Goal: Task Accomplishment & Management: Use online tool/utility

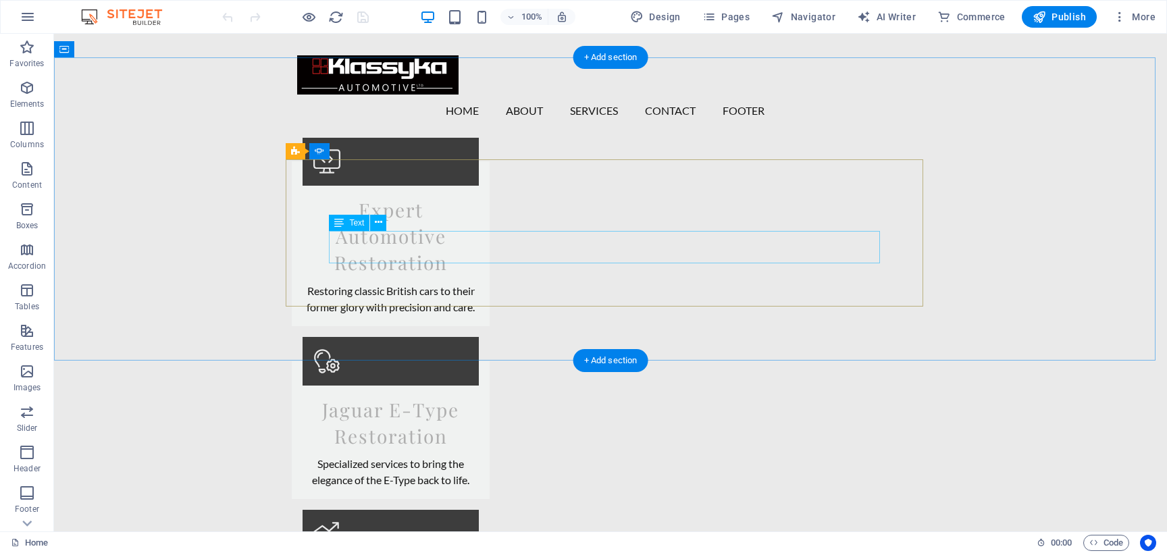
scroll to position [2133, 0]
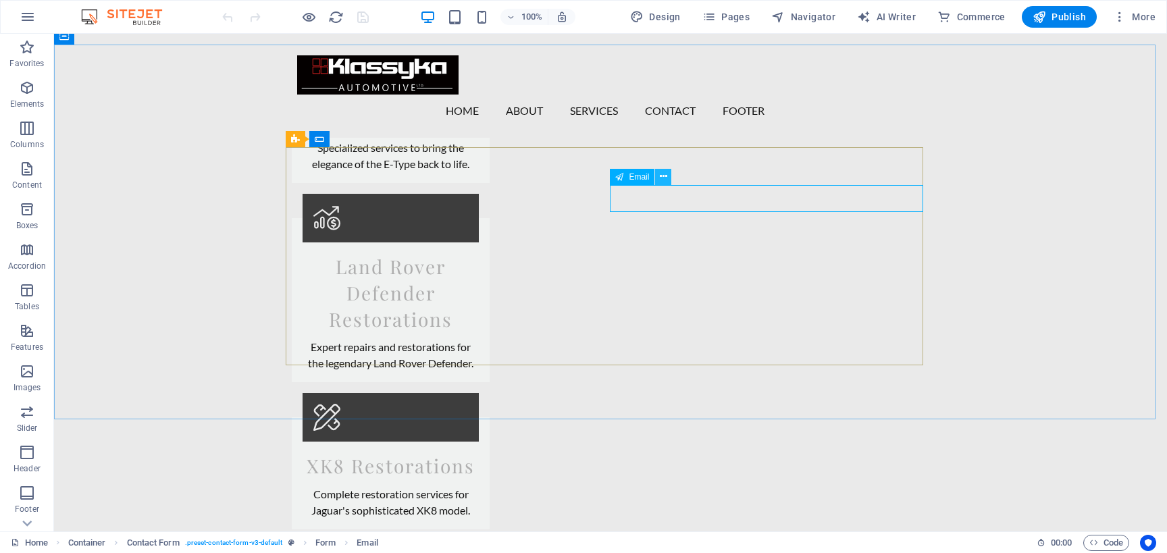
click at [667, 174] on icon at bounding box center [663, 176] width 7 height 14
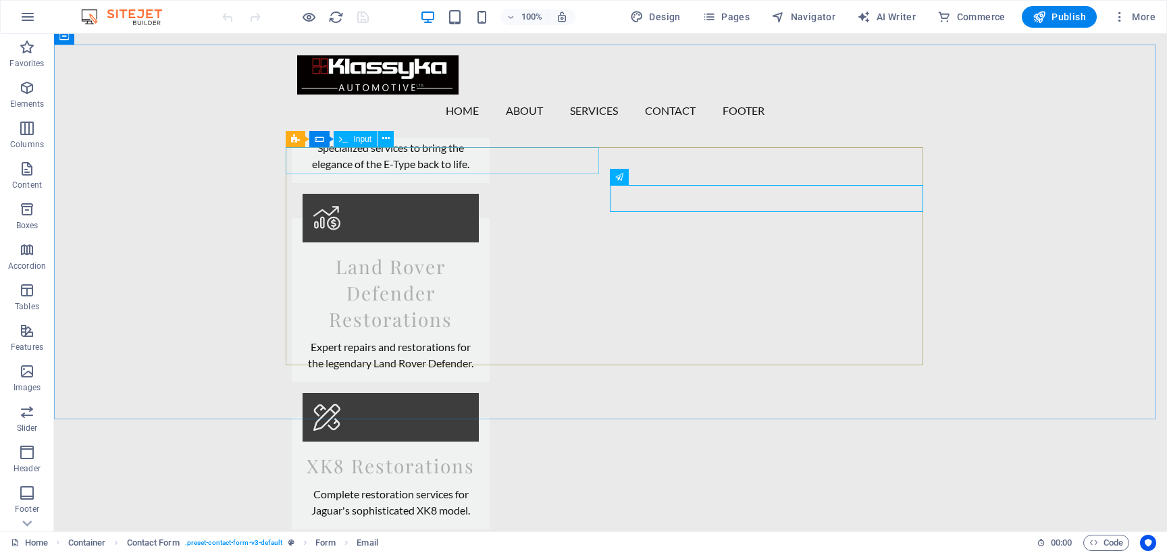
click at [359, 137] on span "Input" at bounding box center [362, 139] width 18 height 8
click at [385, 137] on icon at bounding box center [385, 139] width 7 height 14
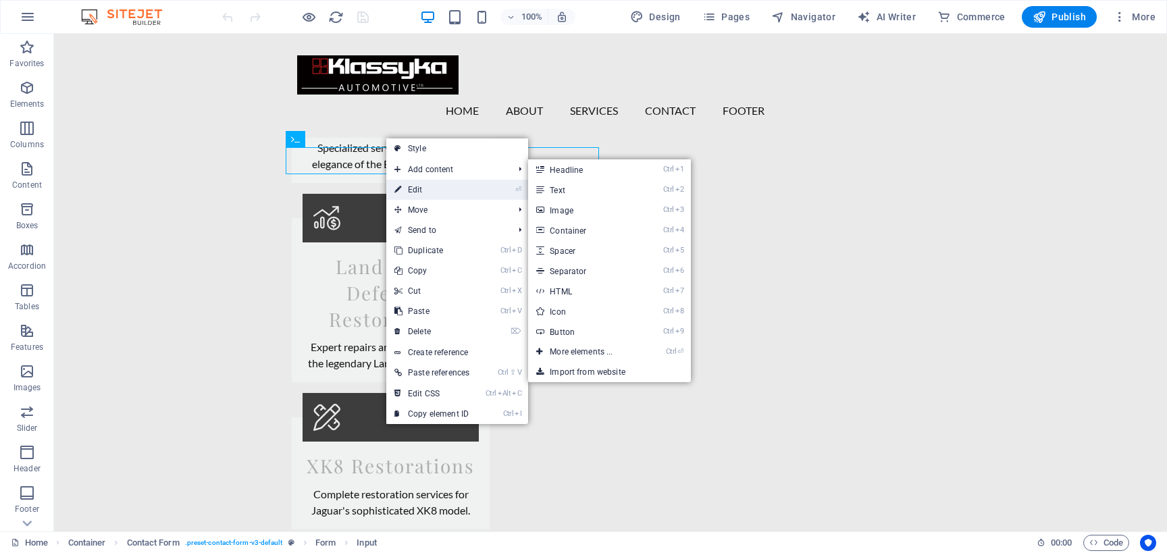
click at [430, 186] on link "⏎ Edit" at bounding box center [431, 190] width 91 height 20
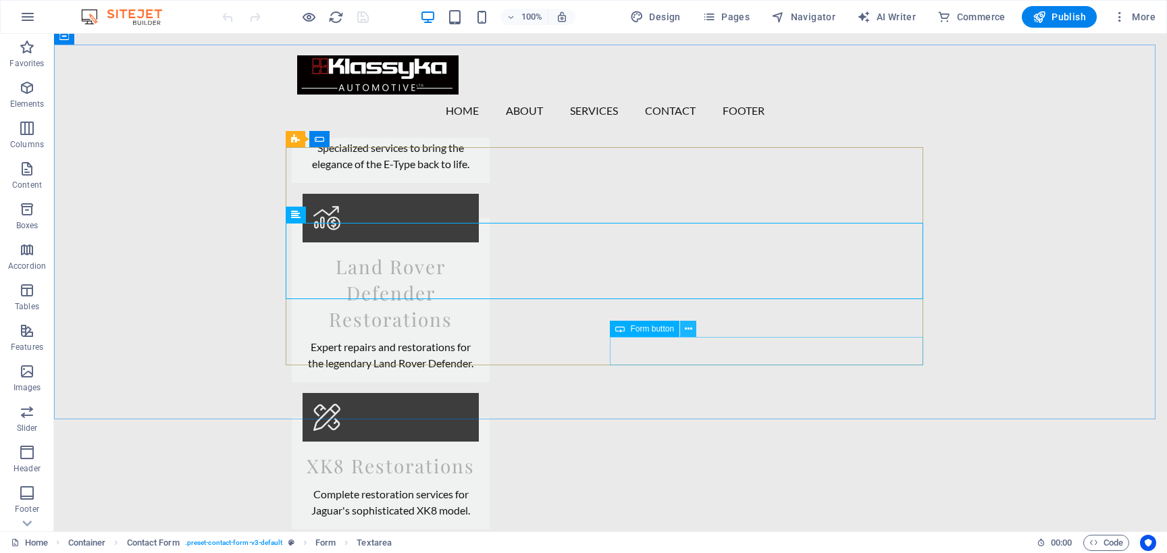
click at [689, 328] on icon at bounding box center [688, 329] width 7 height 14
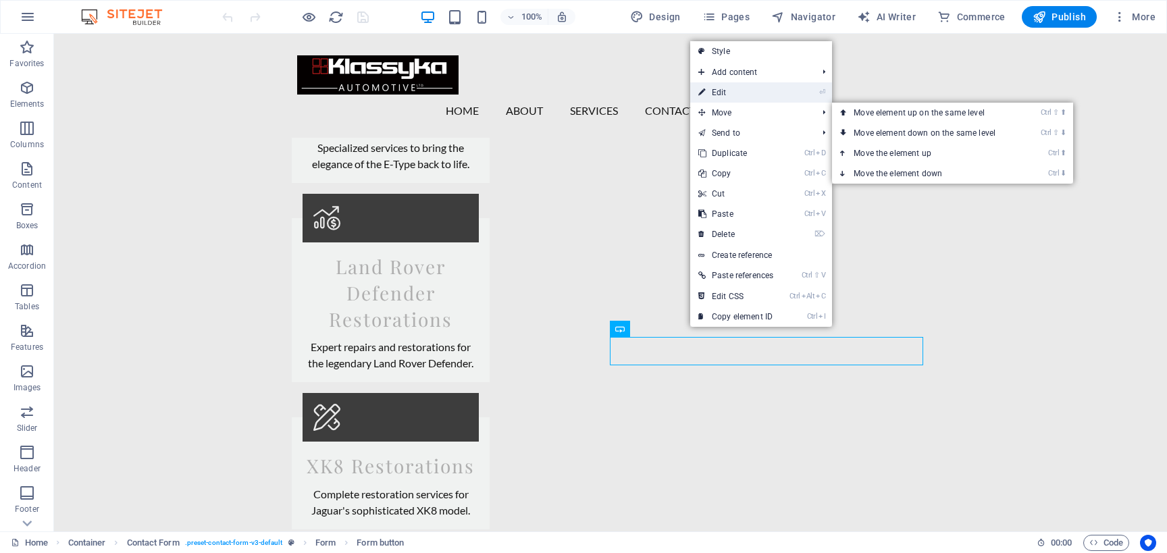
click at [739, 95] on link "⏎ Edit" at bounding box center [735, 92] width 91 height 20
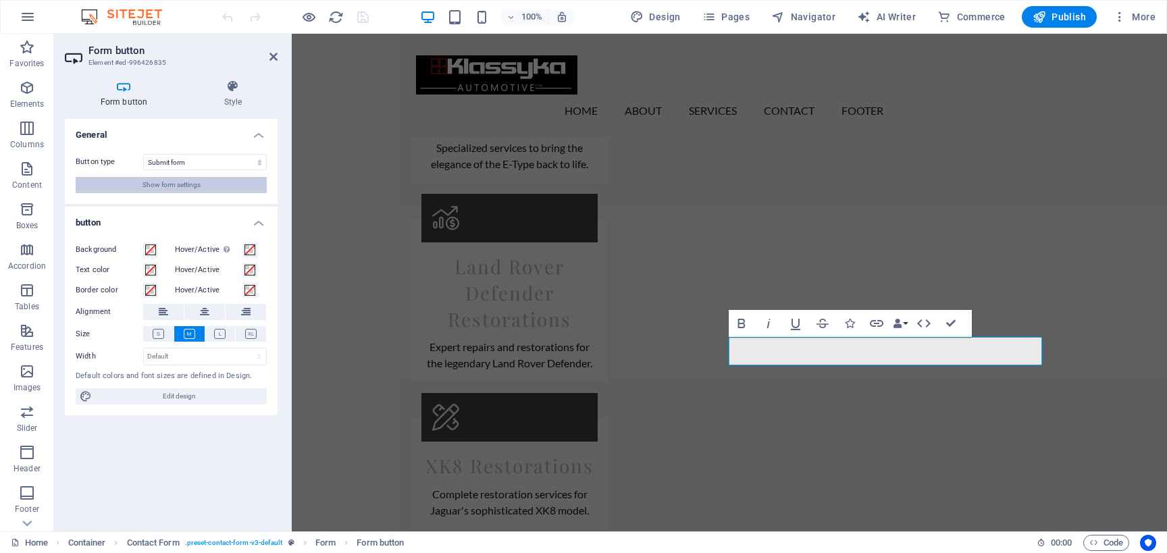
click at [221, 184] on button "Show form settings" at bounding box center [171, 185] width 191 height 16
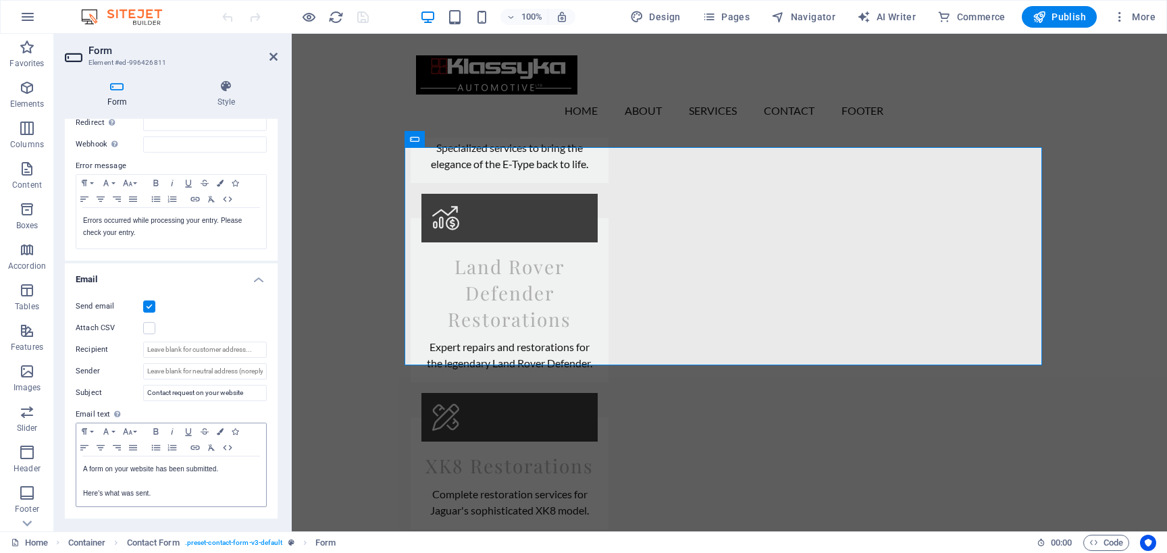
scroll to position [268, 0]
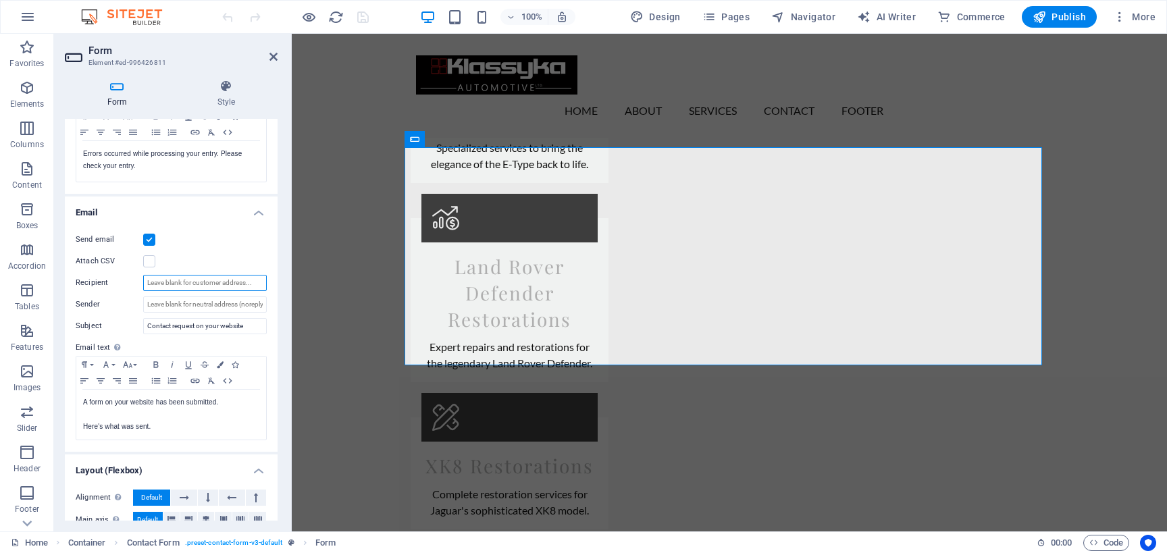
click at [199, 279] on input "Recipient" at bounding box center [205, 283] width 124 height 16
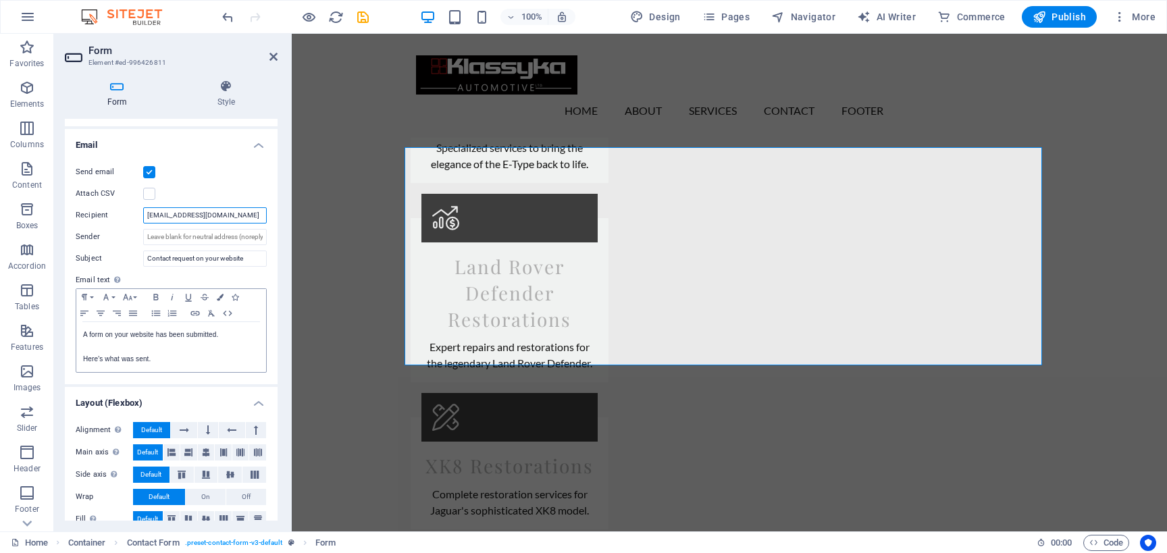
type input "[EMAIL_ADDRESS][DOMAIN_NAME]"
drag, startPoint x: 222, startPoint y: 336, endPoint x: 99, endPoint y: 338, distance: 122.9
click at [99, 338] on p "A form on your website has been submitted." at bounding box center [171, 335] width 176 height 12
drag, startPoint x: 82, startPoint y: 336, endPoint x: 216, endPoint y: 336, distance: 134.3
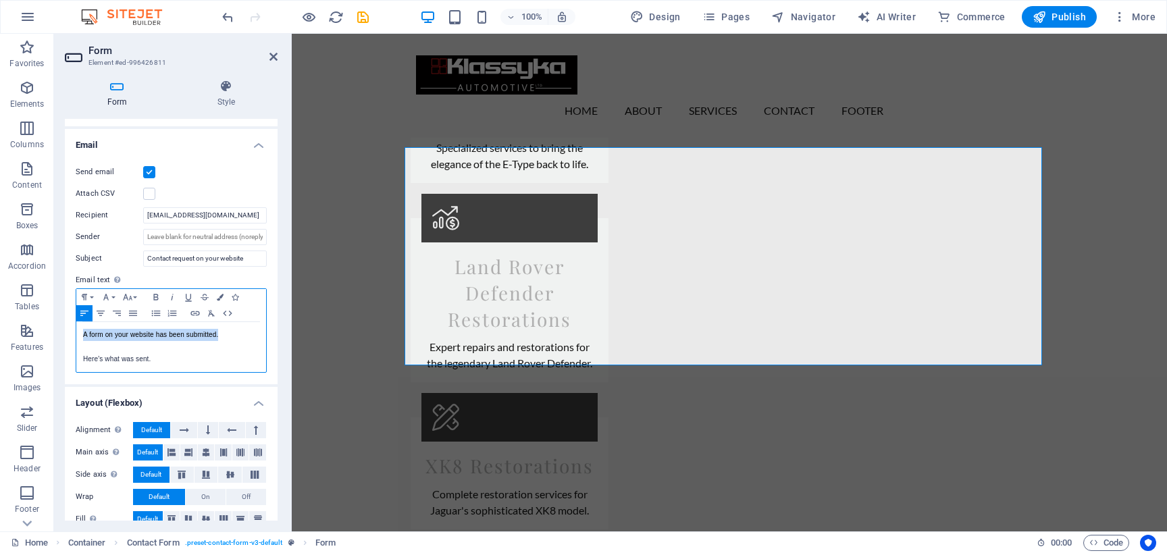
click at [216, 336] on div "A form on your website has been submitted. Here's what was sent." at bounding box center [171, 347] width 190 height 50
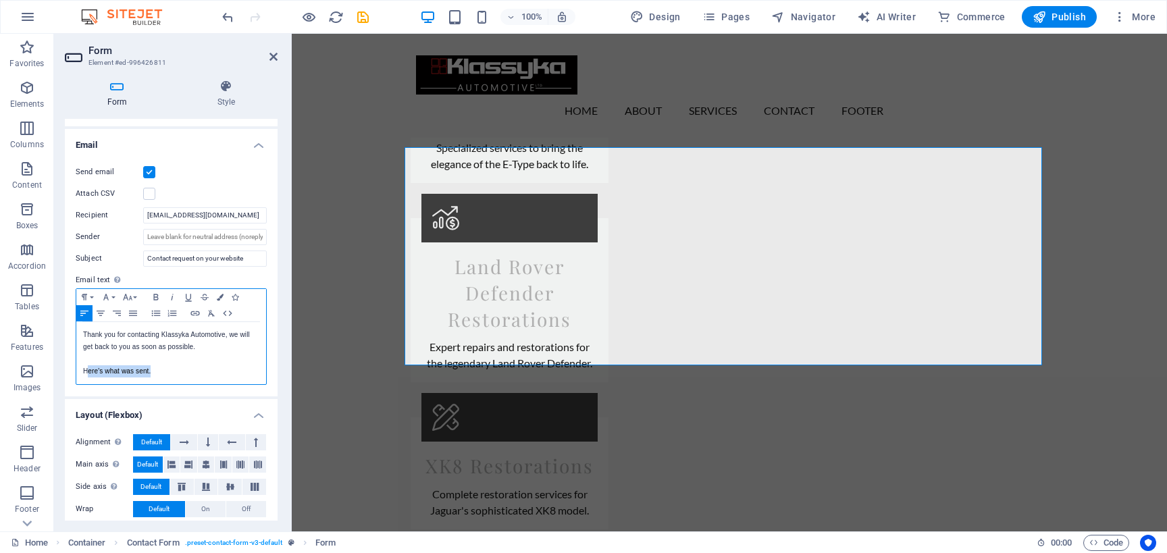
drag, startPoint x: 163, startPoint y: 374, endPoint x: 86, endPoint y: 374, distance: 77.0
click at [84, 374] on p "Here's what was sent." at bounding box center [171, 371] width 176 height 12
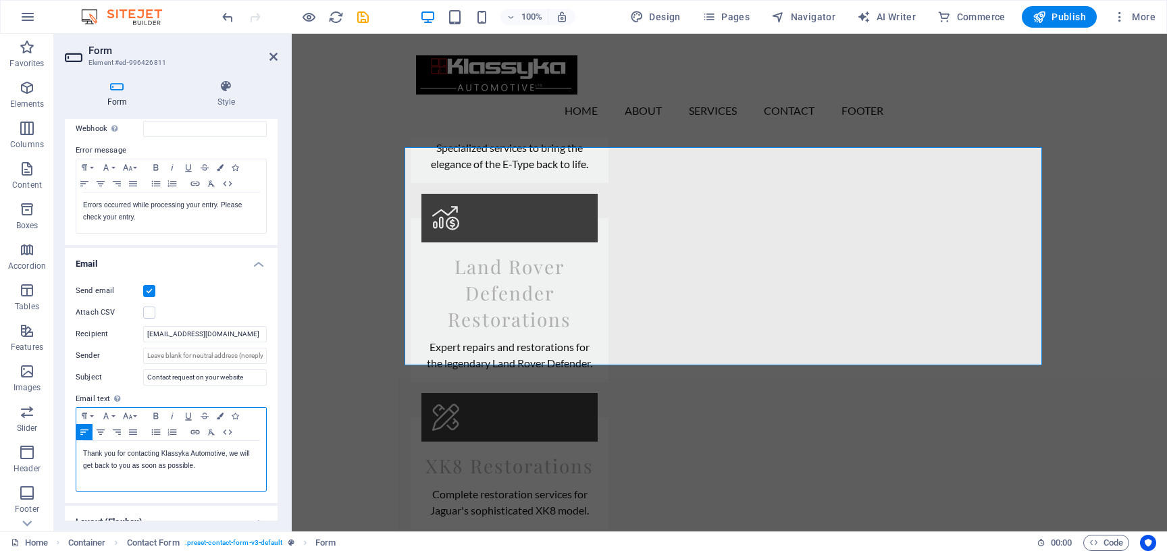
scroll to position [353, 0]
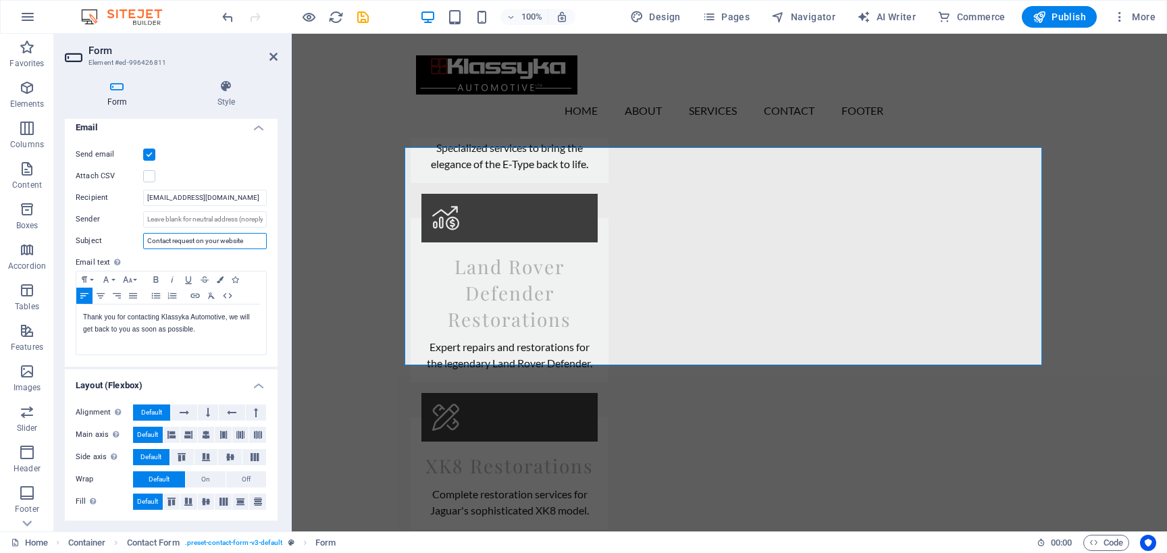
click at [182, 238] on input "Contact request on your website" at bounding box center [205, 241] width 124 height 16
click at [209, 219] on input "Sender" at bounding box center [205, 219] width 124 height 16
click at [201, 473] on span "On" at bounding box center [205, 479] width 9 height 16
click at [177, 475] on button "Default" at bounding box center [159, 479] width 52 height 16
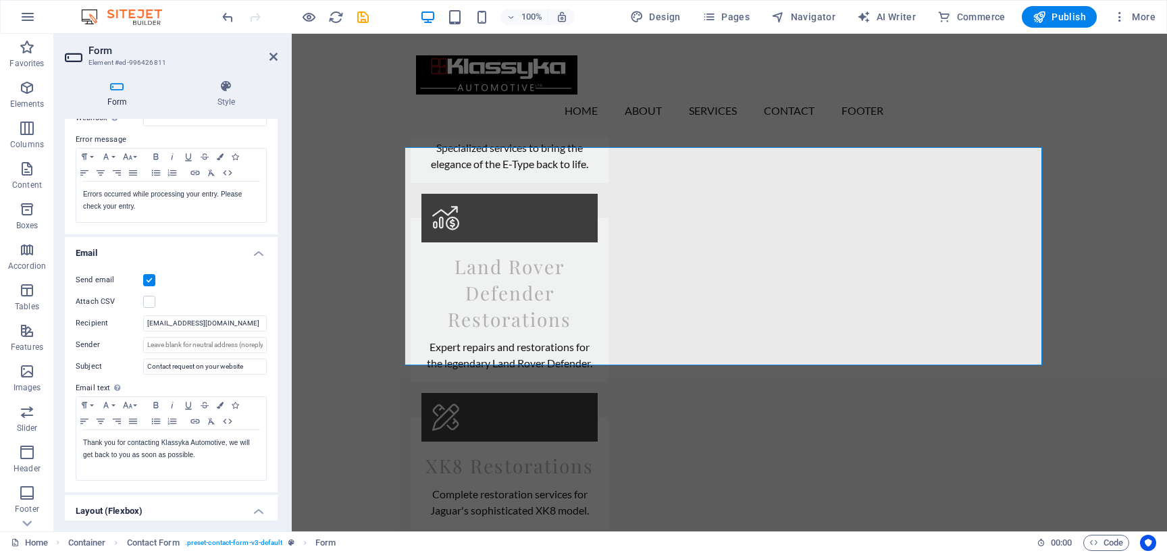
scroll to position [0, 0]
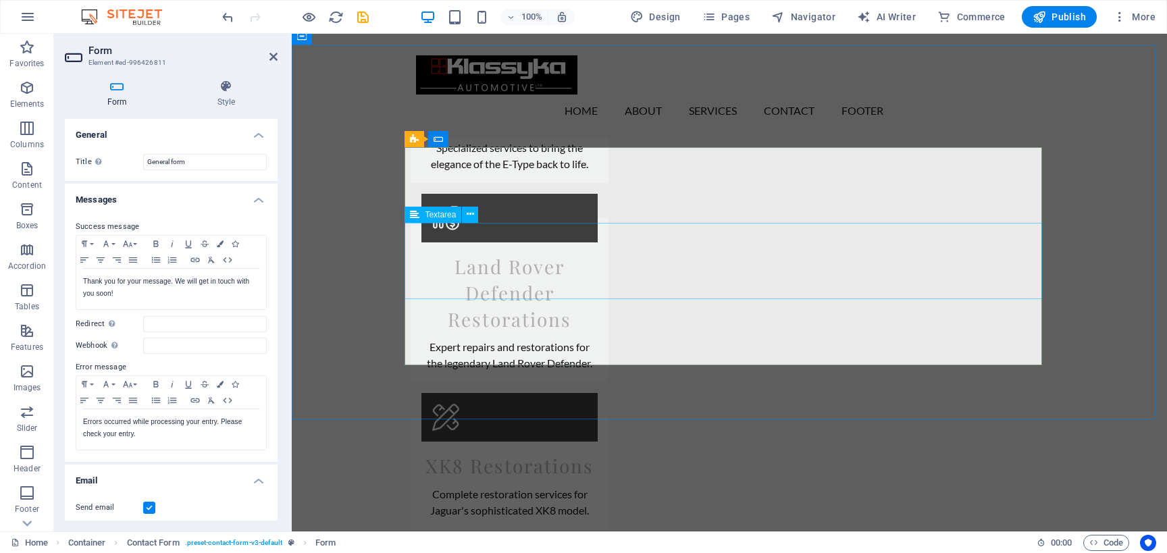
click at [273, 54] on icon at bounding box center [273, 56] width 8 height 11
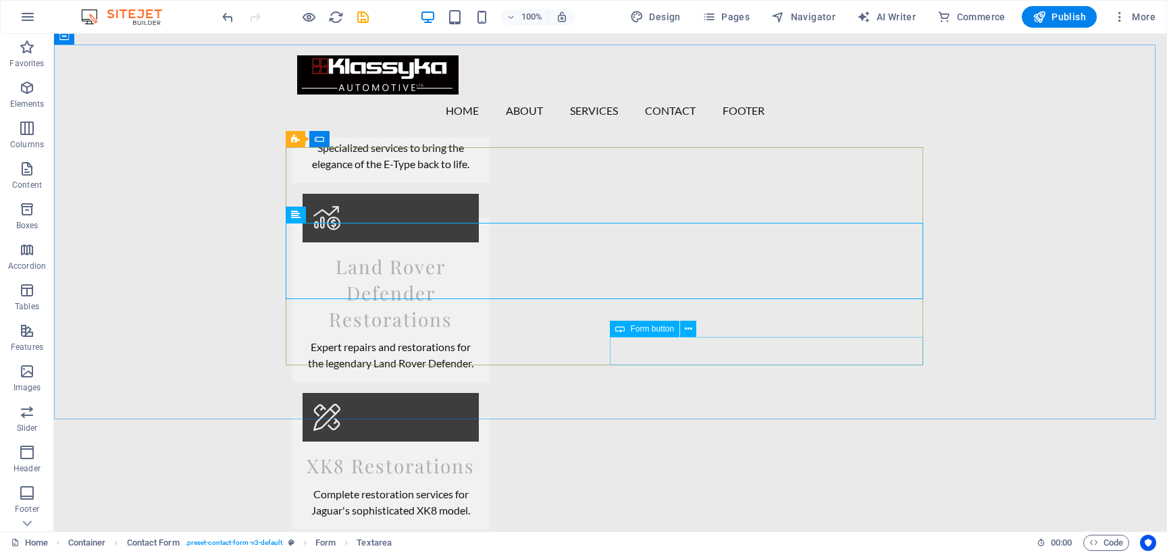
click at [659, 330] on span "Form button" at bounding box center [652, 329] width 44 height 8
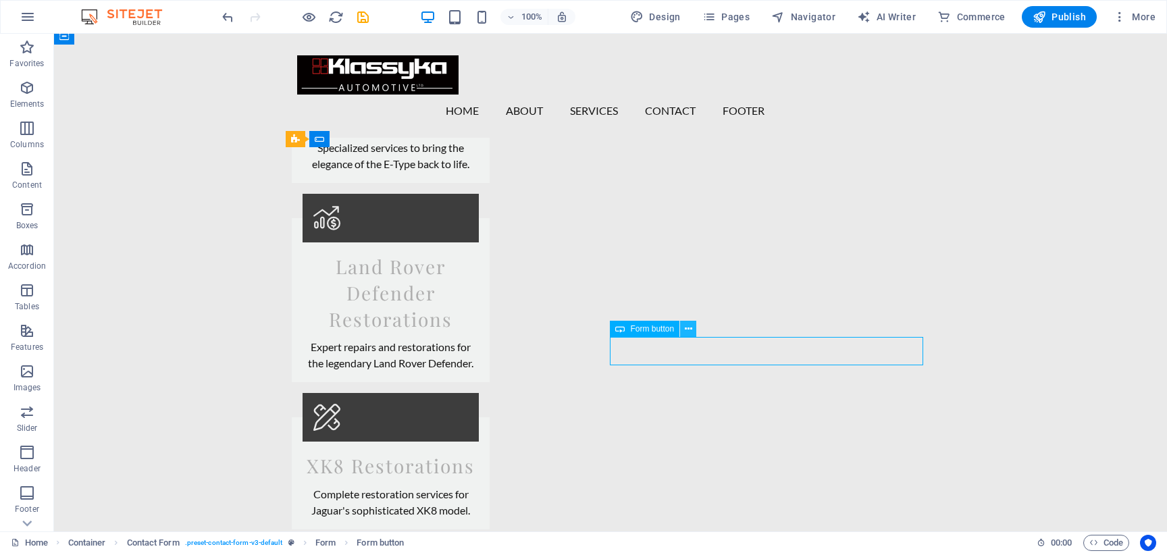
click at [687, 328] on icon at bounding box center [688, 329] width 7 height 14
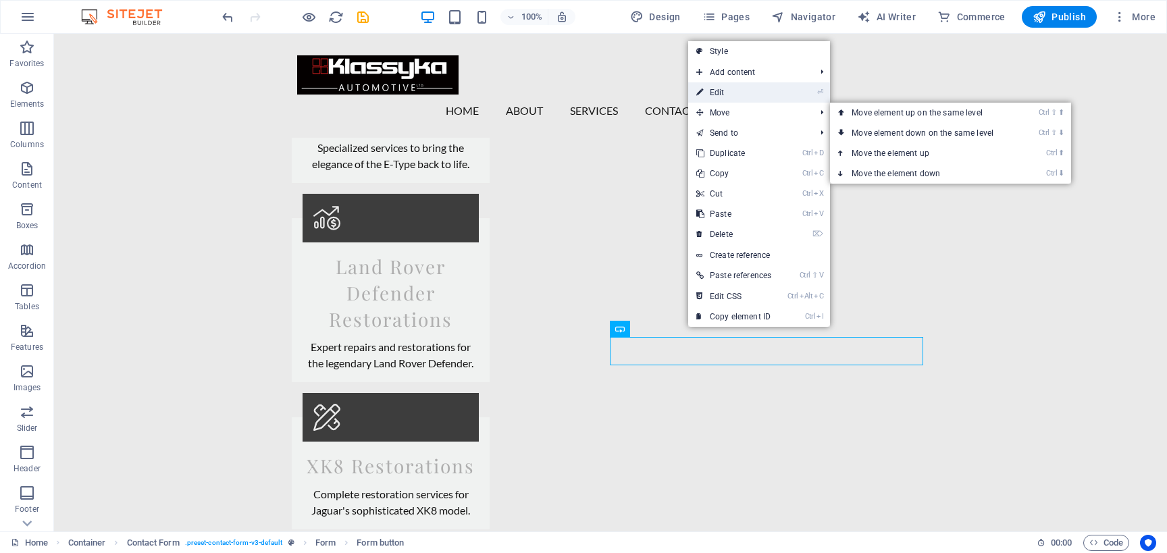
click at [742, 95] on link "⏎ Edit" at bounding box center [733, 92] width 91 height 20
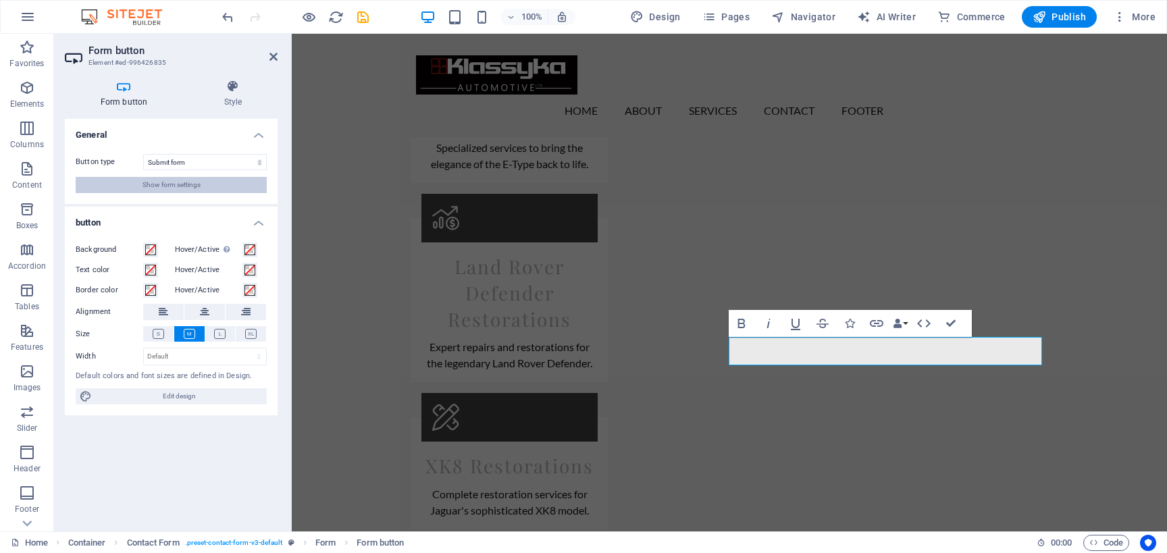
click at [185, 186] on span "Show form settings" at bounding box center [171, 185] width 58 height 16
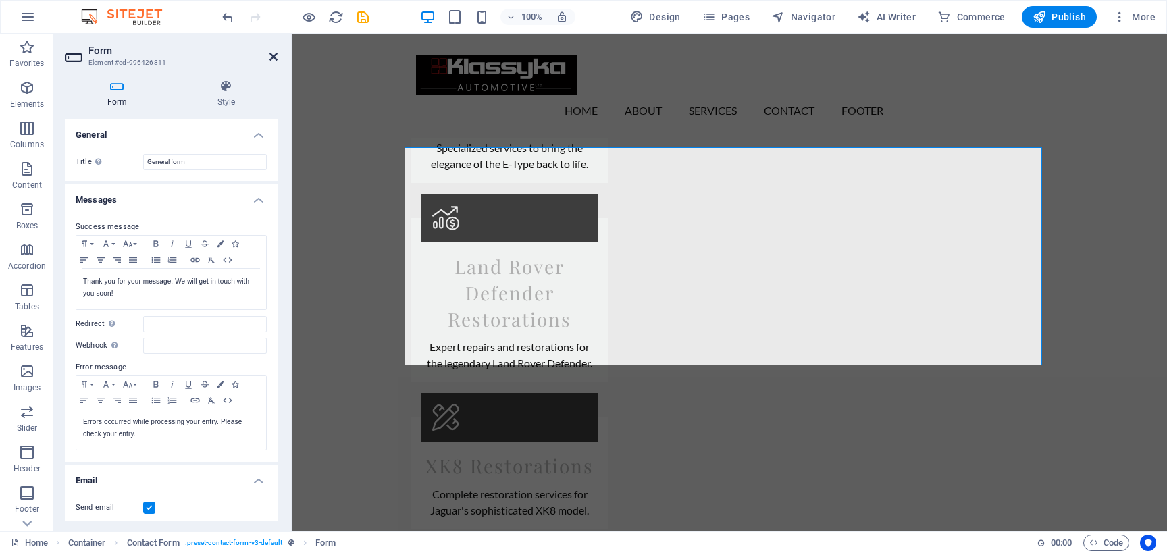
click at [275, 57] on icon at bounding box center [273, 56] width 8 height 11
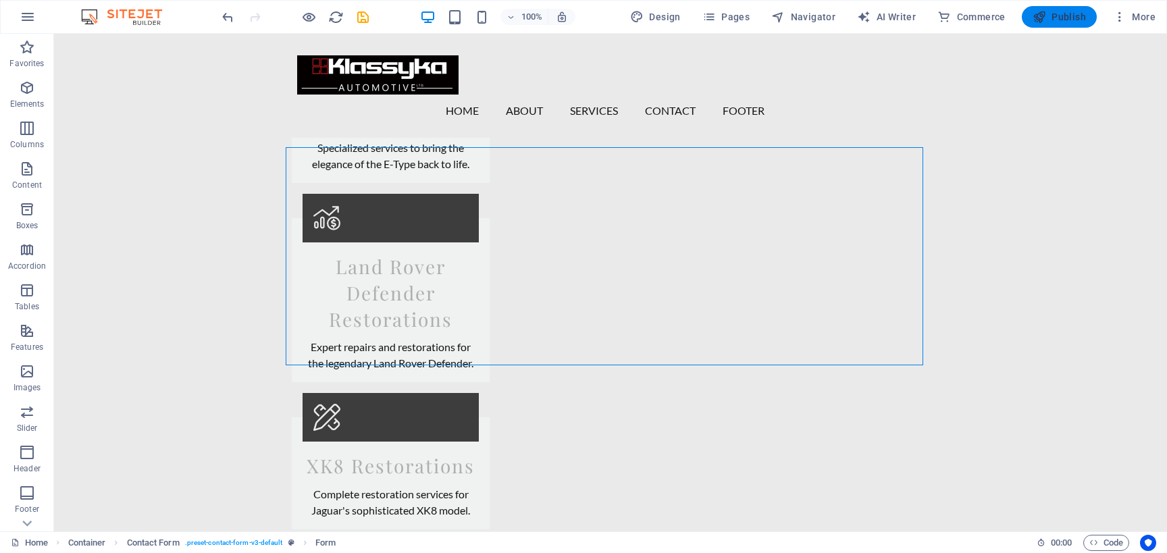
click at [1039, 16] on icon "button" at bounding box center [1039, 17] width 14 height 14
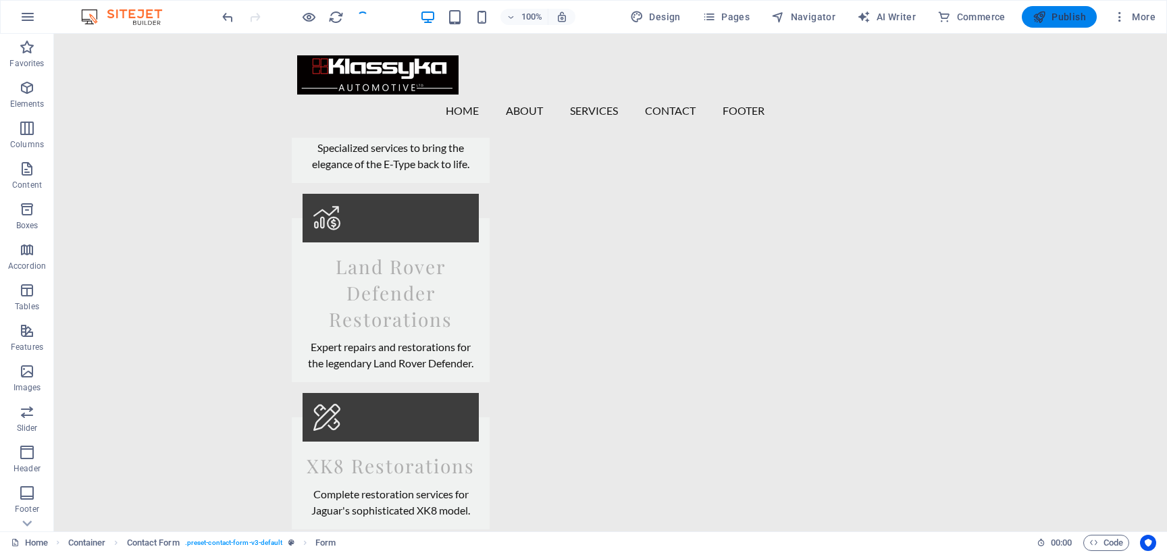
checkbox input "false"
